Goal: Find specific page/section: Find specific page/section

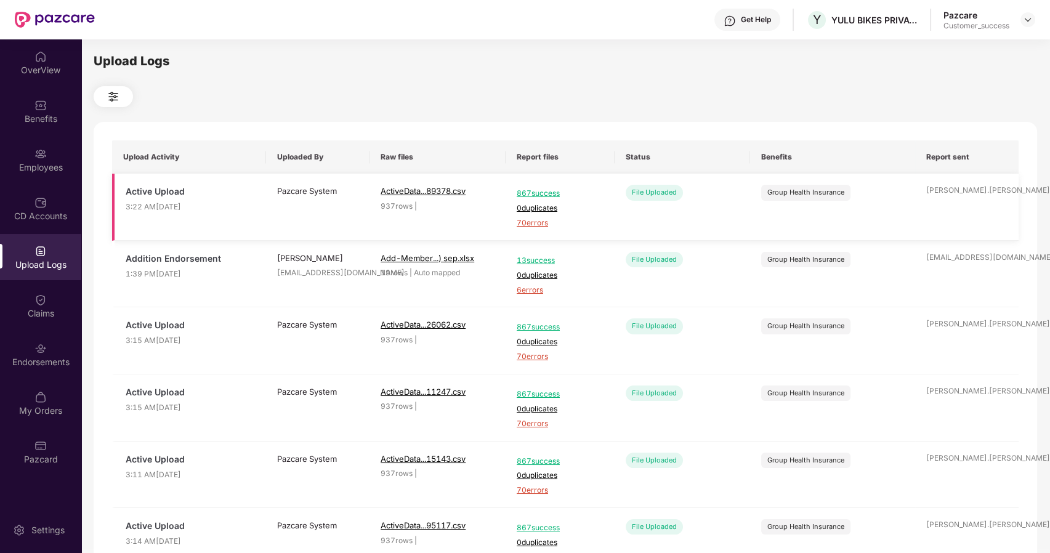
click at [260, 191] on td "Active Upload 3:22 AM[DATE]" at bounding box center [189, 207] width 154 height 67
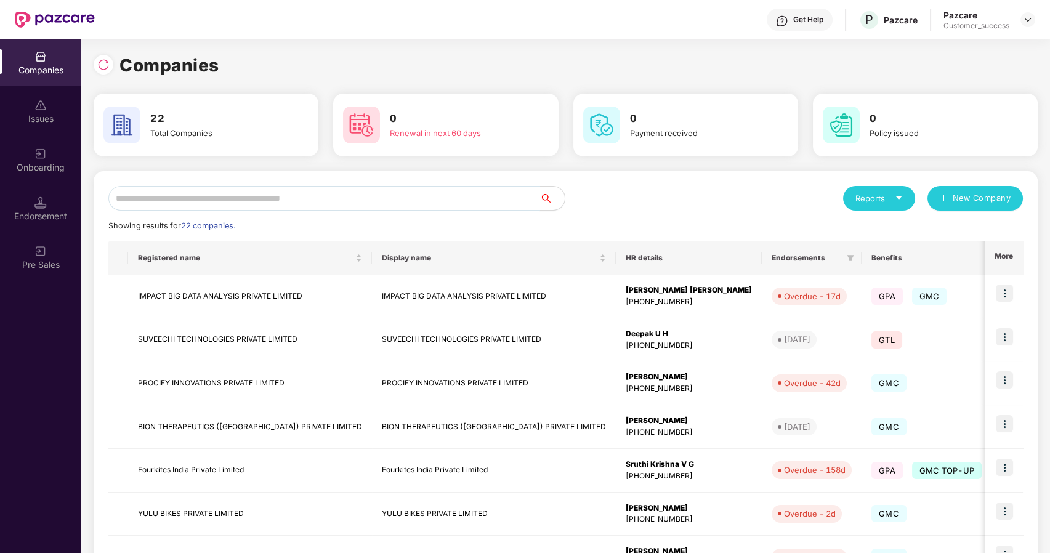
click at [204, 194] on input "text" at bounding box center [324, 198] width 432 height 25
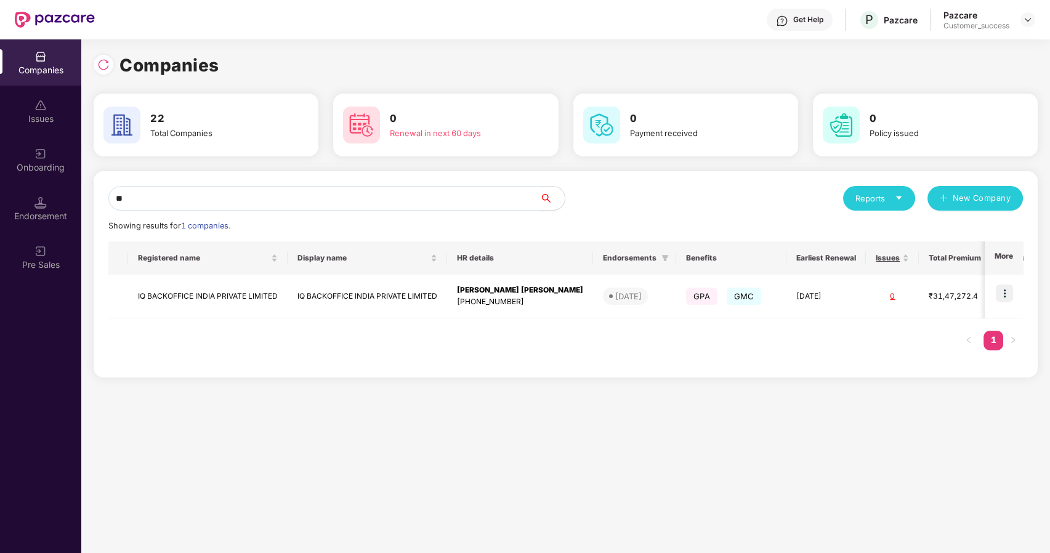
type input "**"
click at [167, 293] on td "IQ BACKOFFICE INDIA PRIVATE LIMITED" at bounding box center [207, 297] width 159 height 44
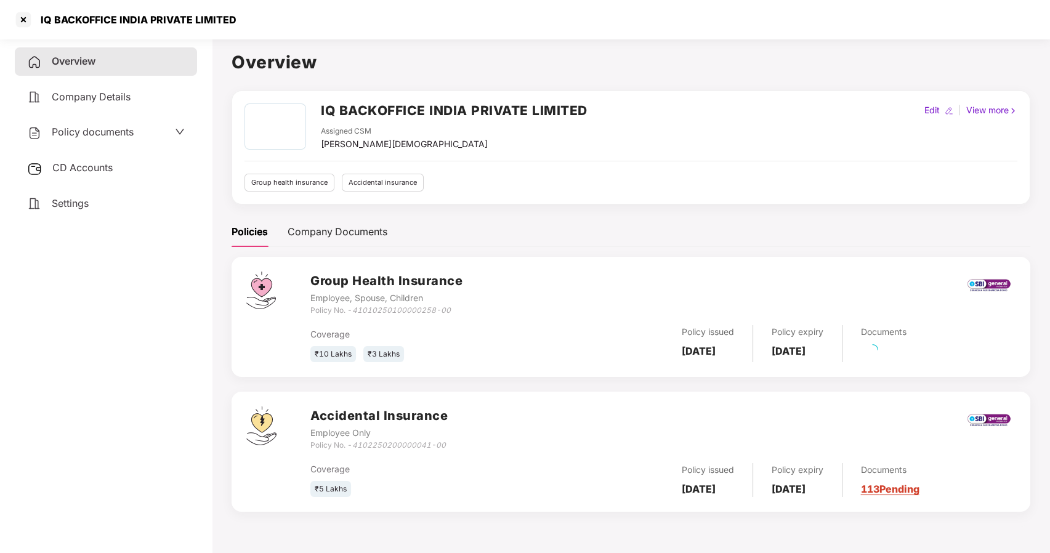
click at [58, 129] on span "Policy documents" at bounding box center [93, 132] width 82 height 12
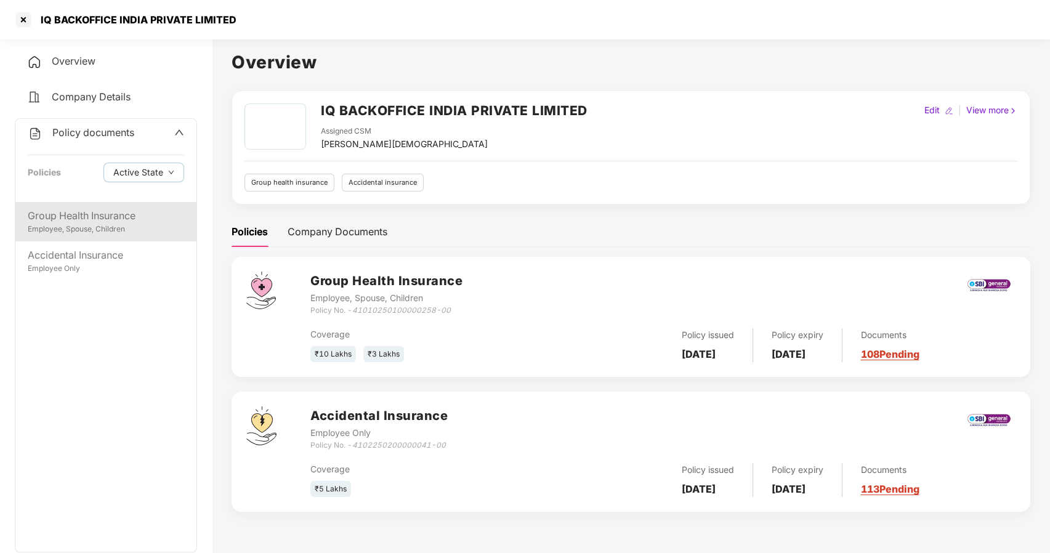
click at [126, 236] on div "Group Health Insurance Employee, Spouse, Children" at bounding box center [105, 221] width 181 height 39
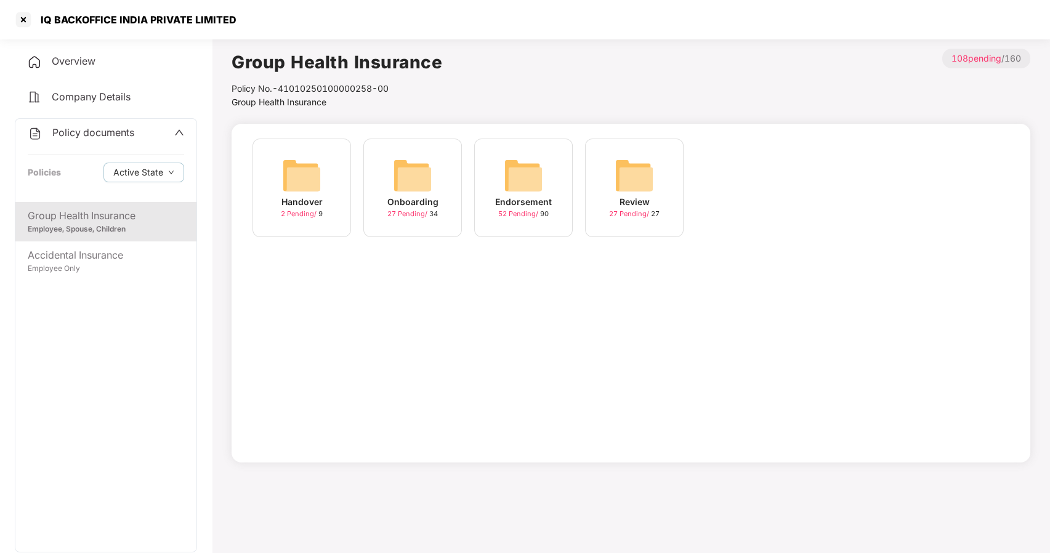
click at [420, 177] on img at bounding box center [412, 175] width 39 height 39
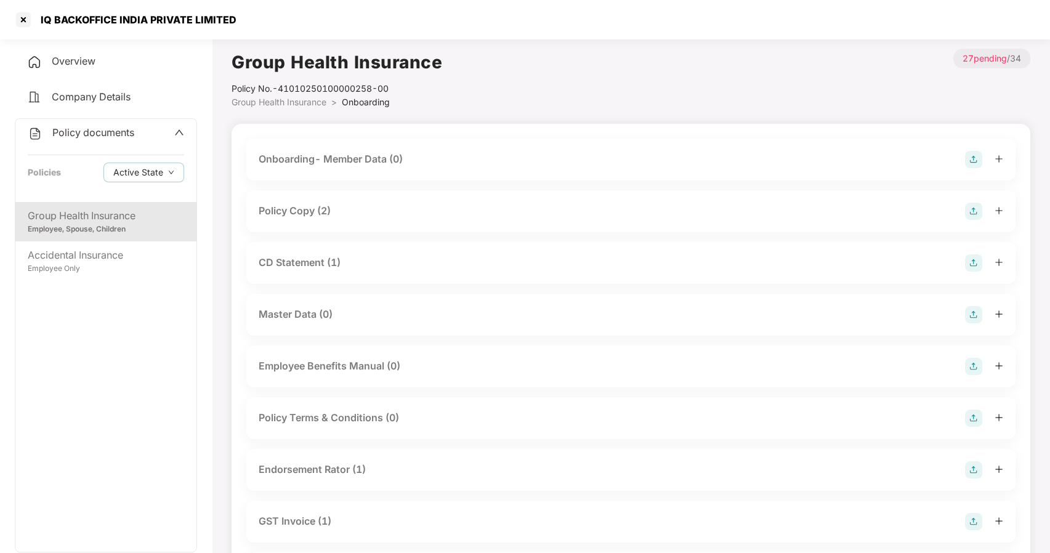
click at [291, 212] on div "Policy Copy (2)" at bounding box center [295, 210] width 72 height 15
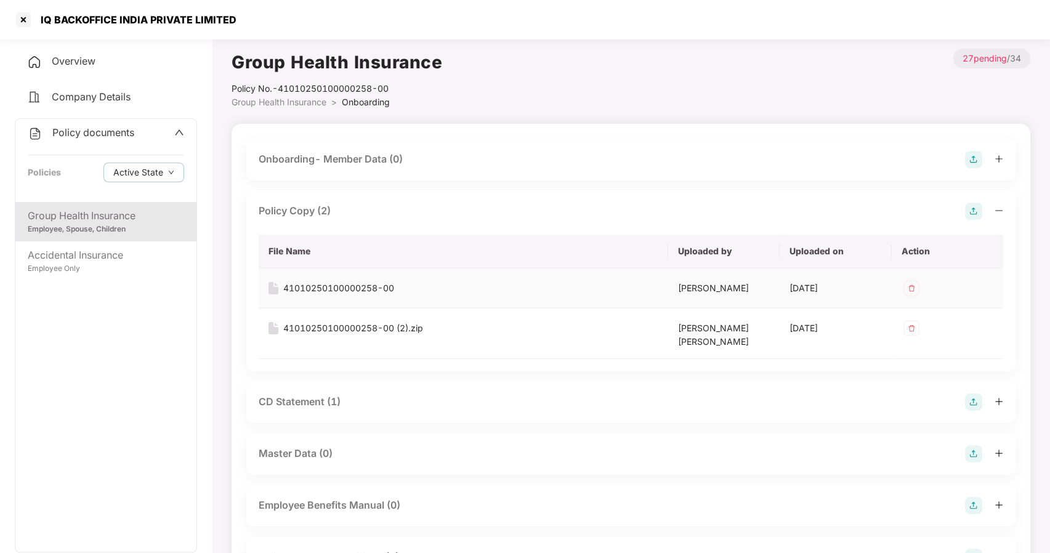
click at [332, 283] on div "41010250100000258-00" at bounding box center [338, 288] width 111 height 14
